Goal: Task Accomplishment & Management: Manage account settings

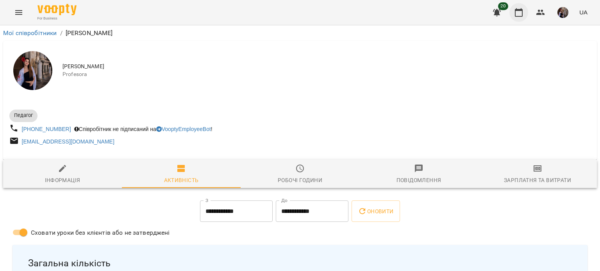
scroll to position [136, 0]
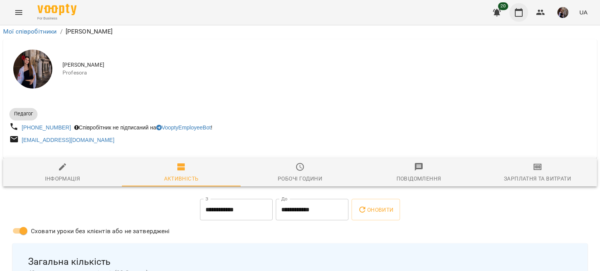
click at [519, 14] on icon "button" at bounding box center [518, 12] width 9 height 9
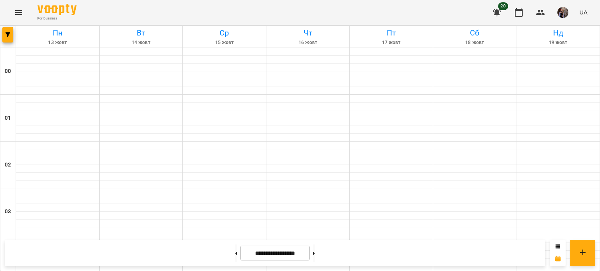
scroll to position [422, 0]
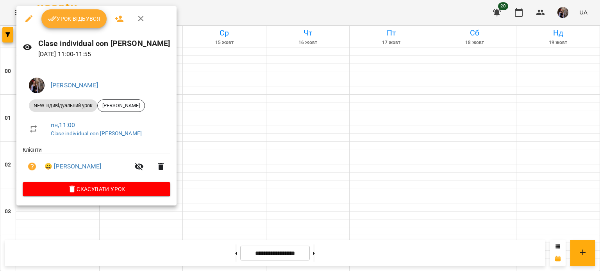
click at [86, 26] on button "Урок відбувся" at bounding box center [74, 18] width 66 height 19
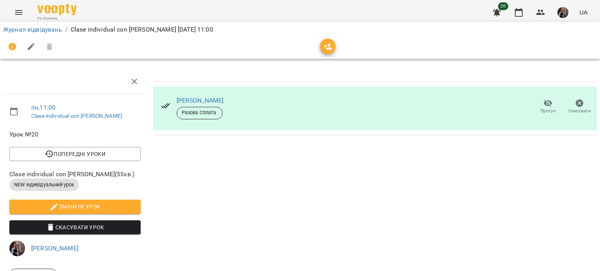
click at [332, 50] on icon "button" at bounding box center [328, 47] width 9 height 6
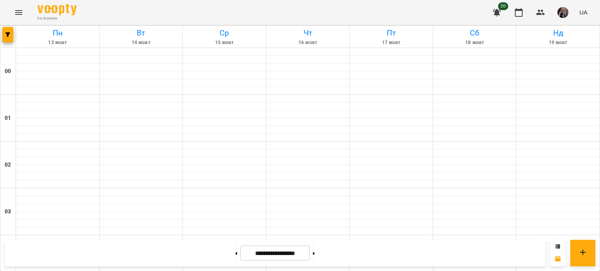
click at [567, 20] on button "button" at bounding box center [563, 12] width 20 height 20
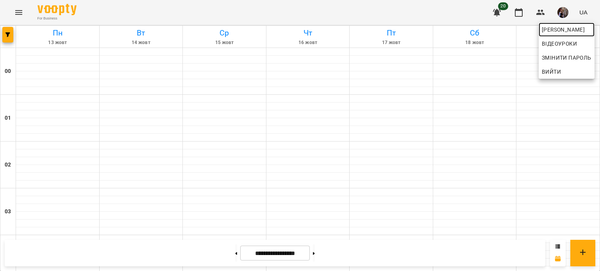
click at [566, 24] on link "[PERSON_NAME]" at bounding box center [567, 30] width 56 height 14
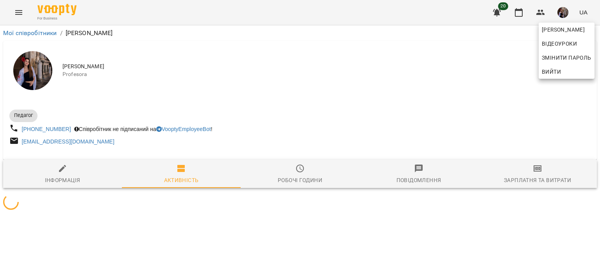
click at [136, 41] on div at bounding box center [300, 135] width 600 height 271
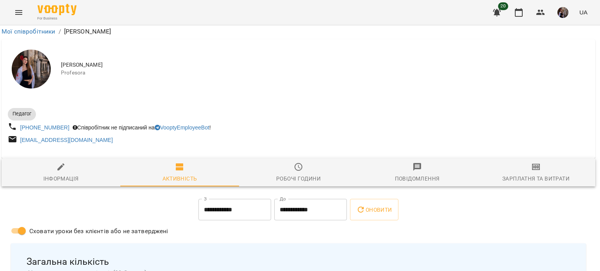
scroll to position [208, 2]
